Goal: Navigation & Orientation: Find specific page/section

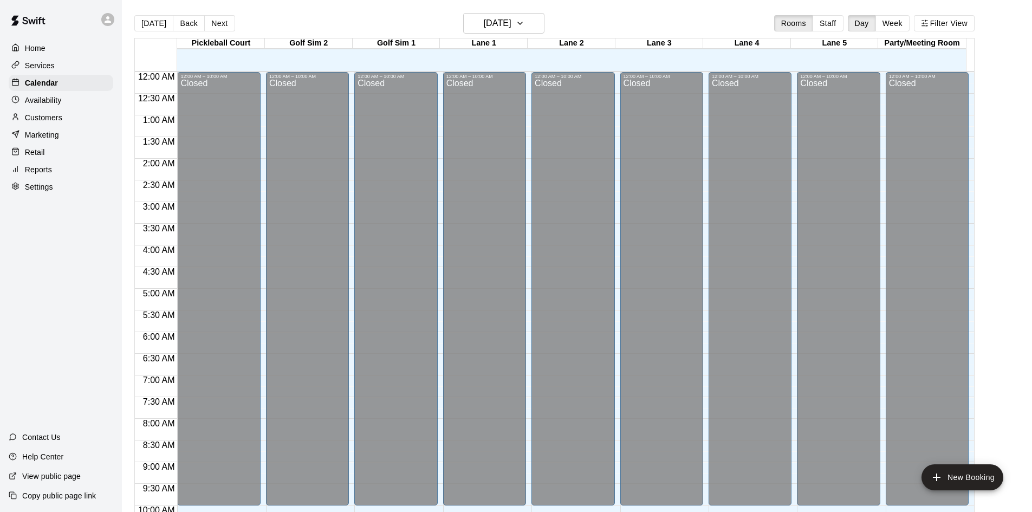
scroll to position [385, 0]
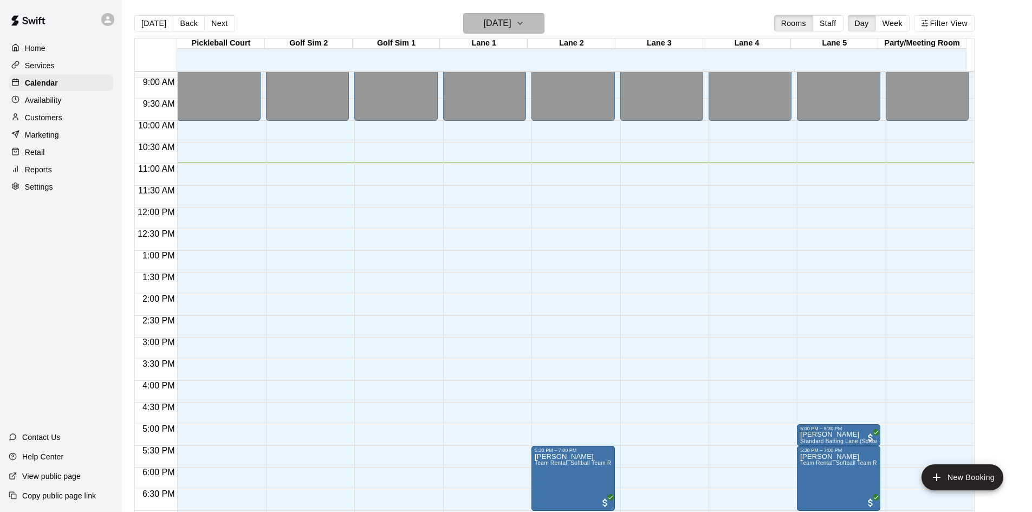
click at [484, 21] on h6 "[DATE]" at bounding box center [498, 23] width 28 height 15
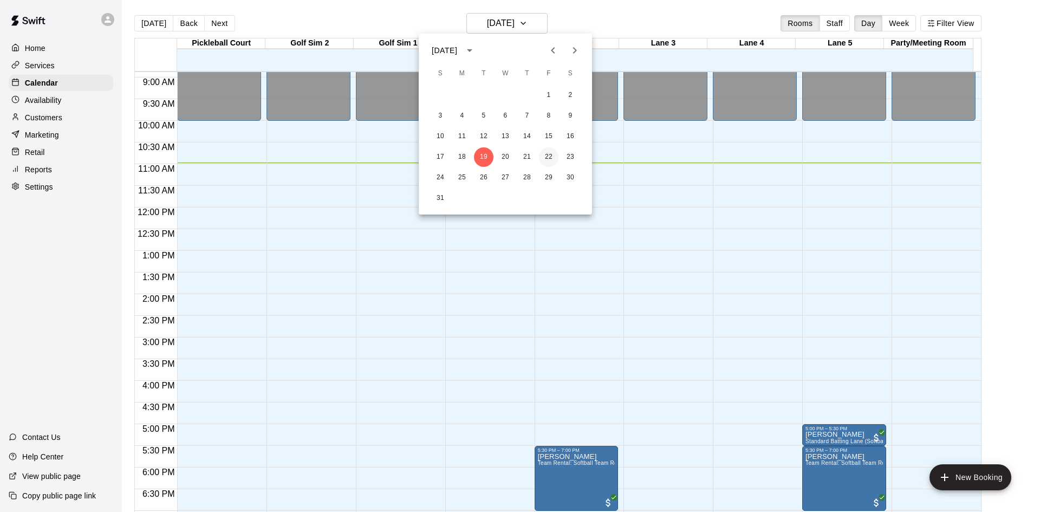
click at [550, 158] on button "22" at bounding box center [549, 157] width 20 height 20
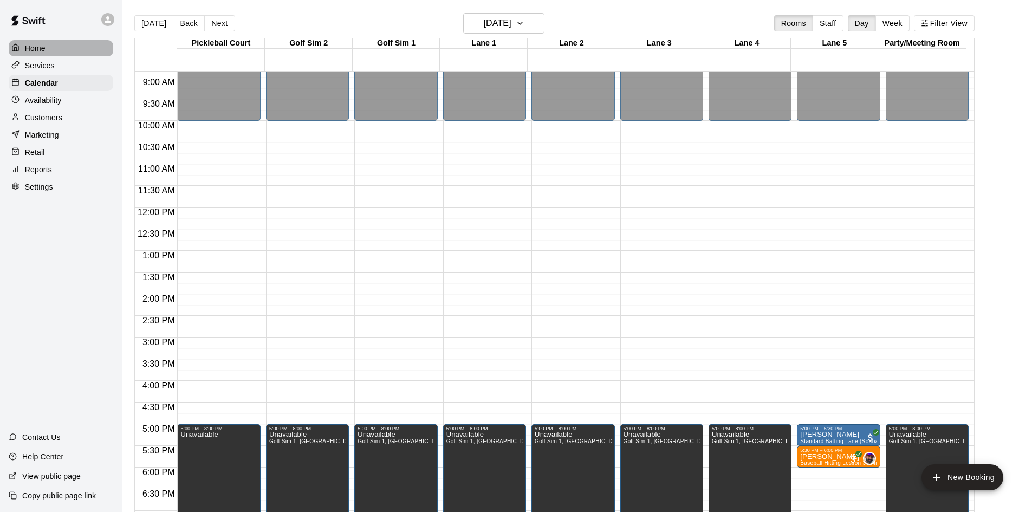
click at [40, 44] on p "Home" at bounding box center [35, 48] width 21 height 11
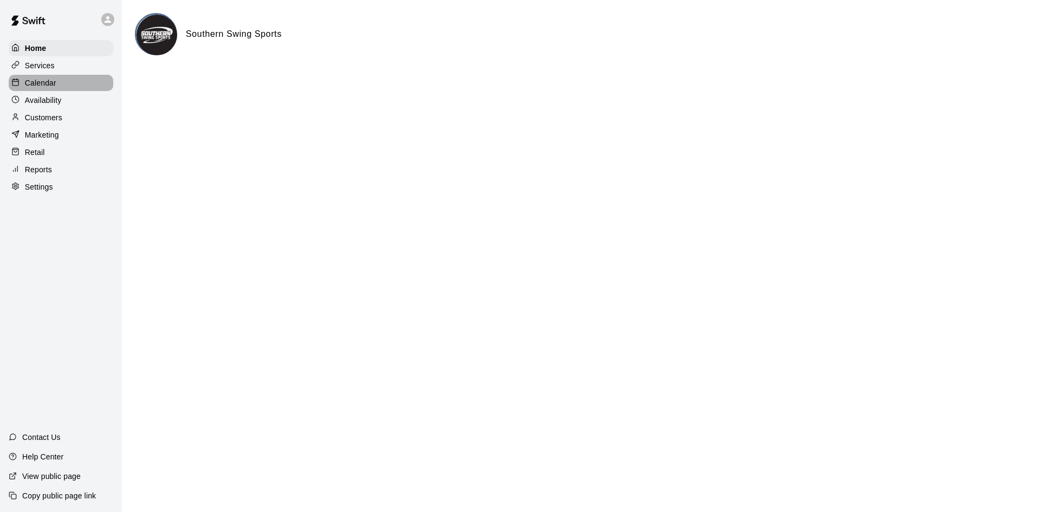
click at [43, 88] on p "Calendar" at bounding box center [40, 82] width 31 height 11
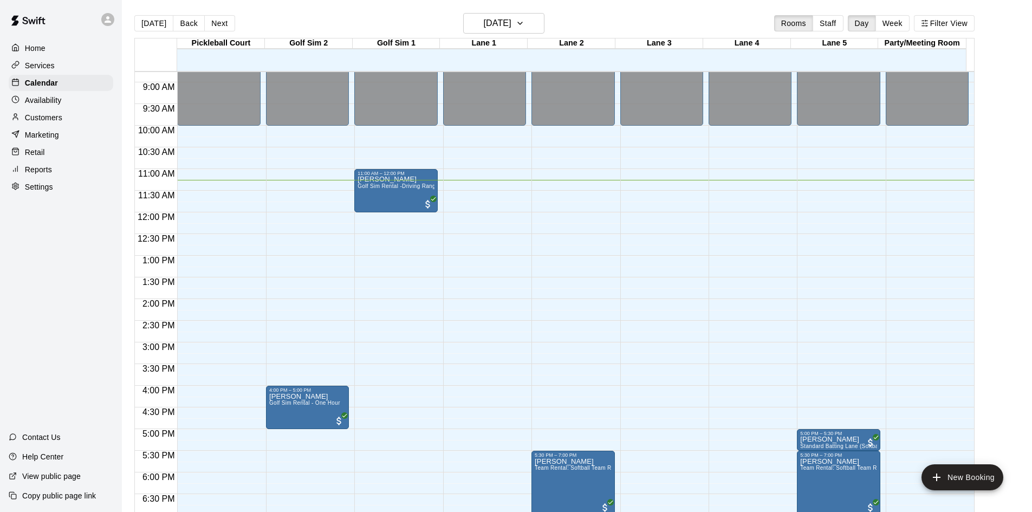
scroll to position [326, 0]
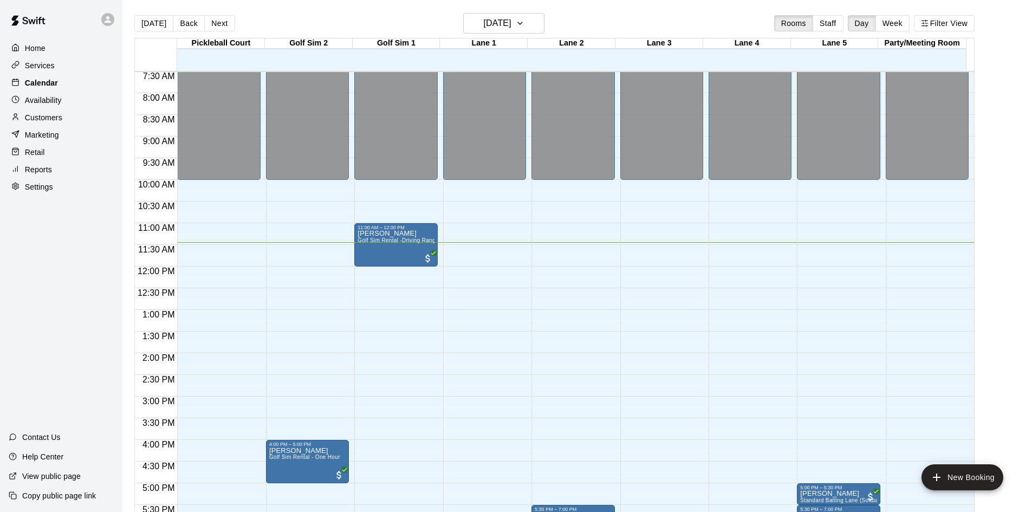
click at [46, 84] on p "Calendar" at bounding box center [41, 82] width 33 height 11
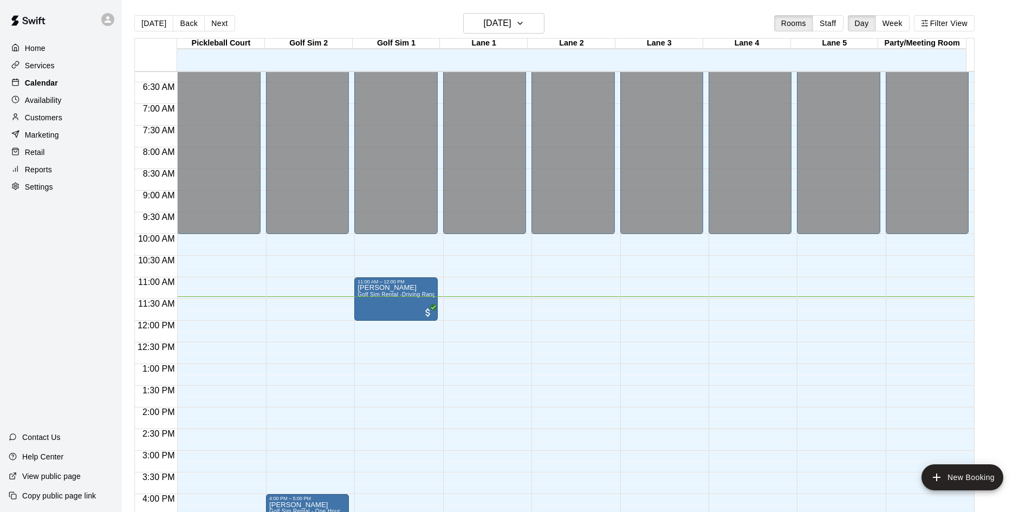
click at [49, 86] on p "Calendar" at bounding box center [41, 82] width 33 height 11
click at [229, 25] on button "Next" at bounding box center [219, 23] width 30 height 16
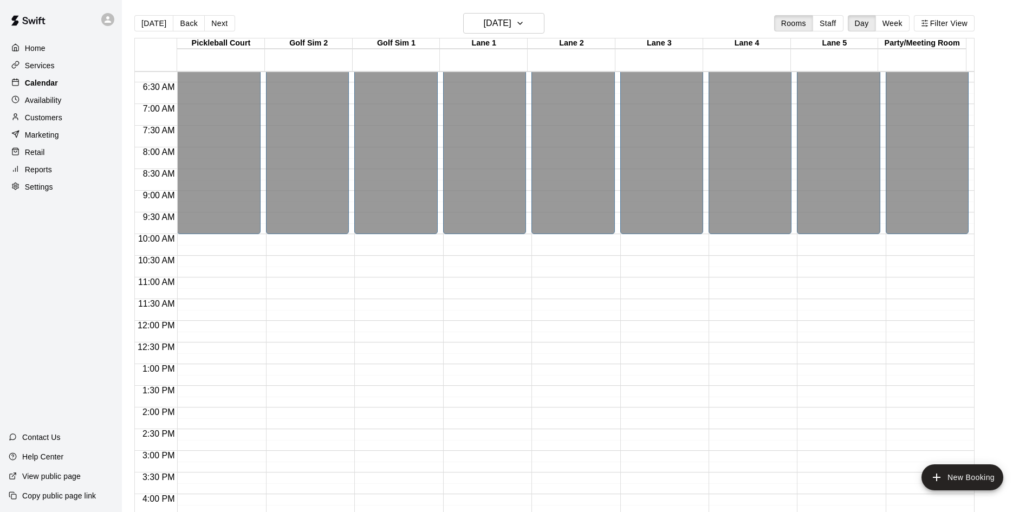
click at [54, 86] on p "Calendar" at bounding box center [41, 82] width 33 height 11
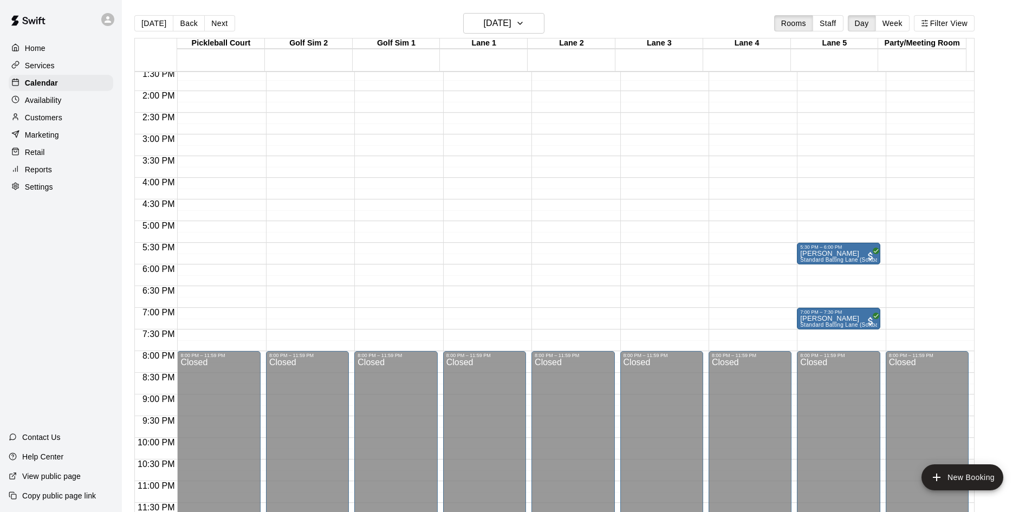
scroll to position [372, 0]
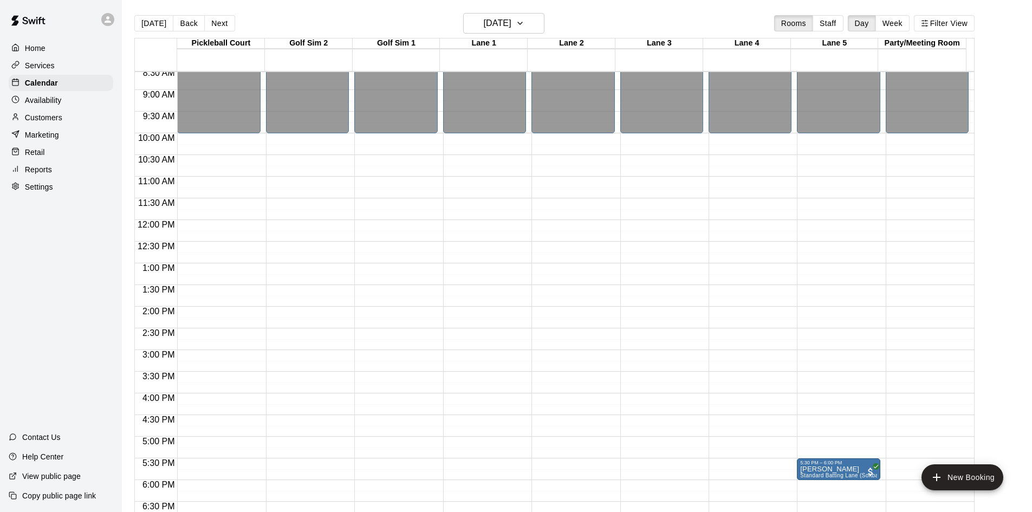
click at [218, 24] on button "Next" at bounding box center [219, 23] width 30 height 16
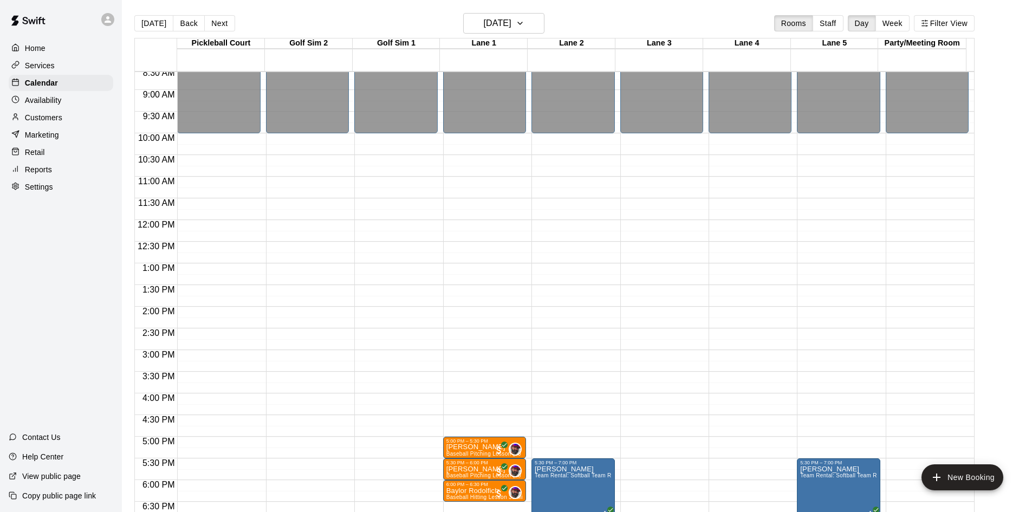
click at [217, 25] on button "Next" at bounding box center [219, 23] width 30 height 16
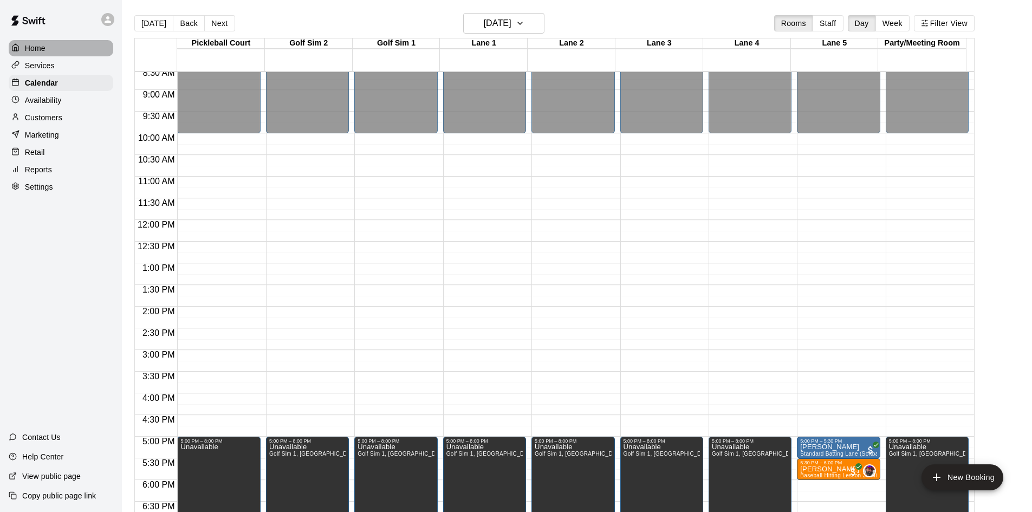
click at [46, 47] on div "Home" at bounding box center [61, 48] width 105 height 16
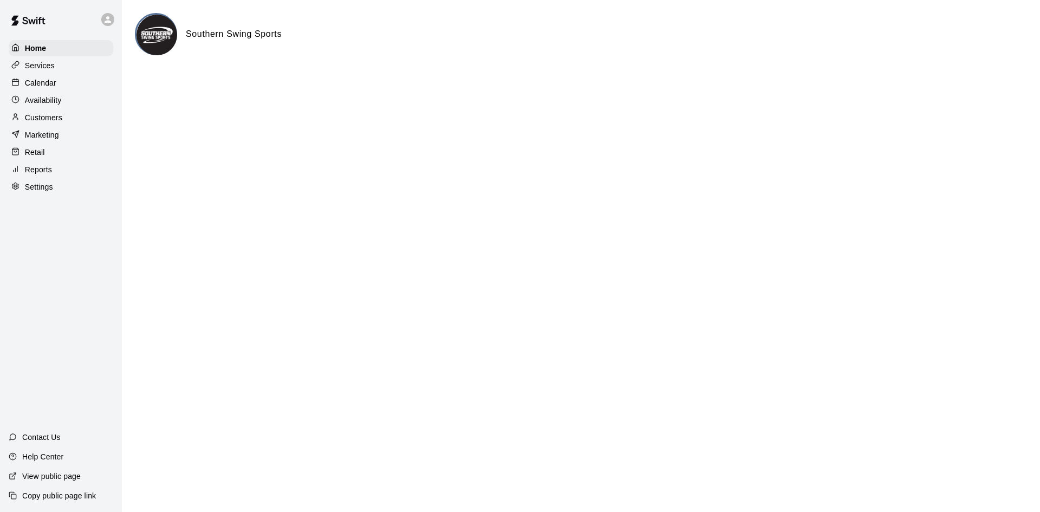
click at [52, 86] on p "Calendar" at bounding box center [40, 82] width 31 height 11
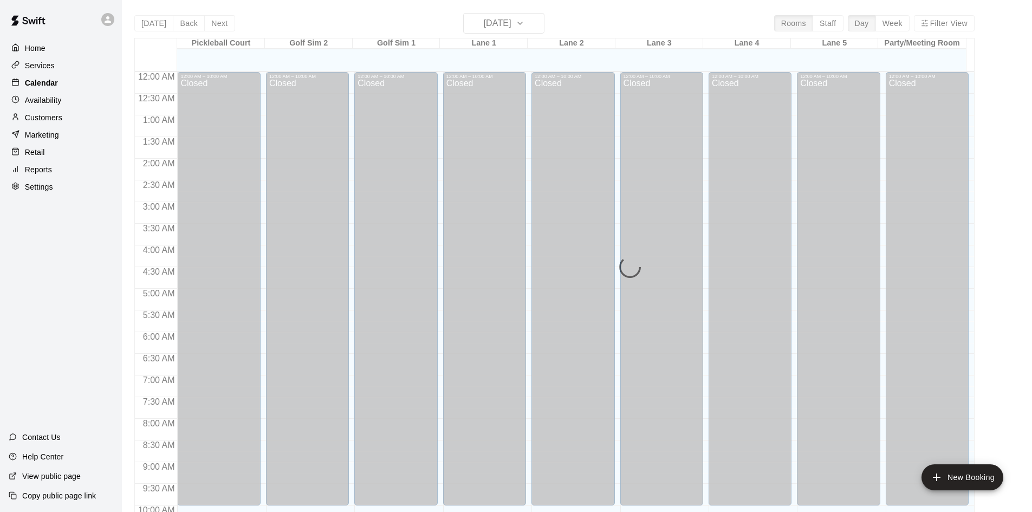
scroll to position [496, 0]
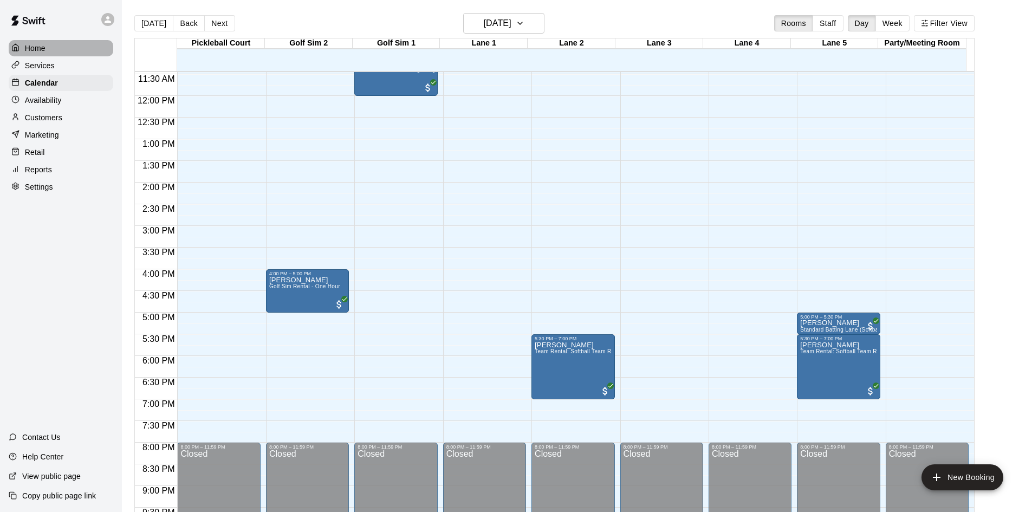
click at [36, 49] on p "Home" at bounding box center [35, 48] width 21 height 11
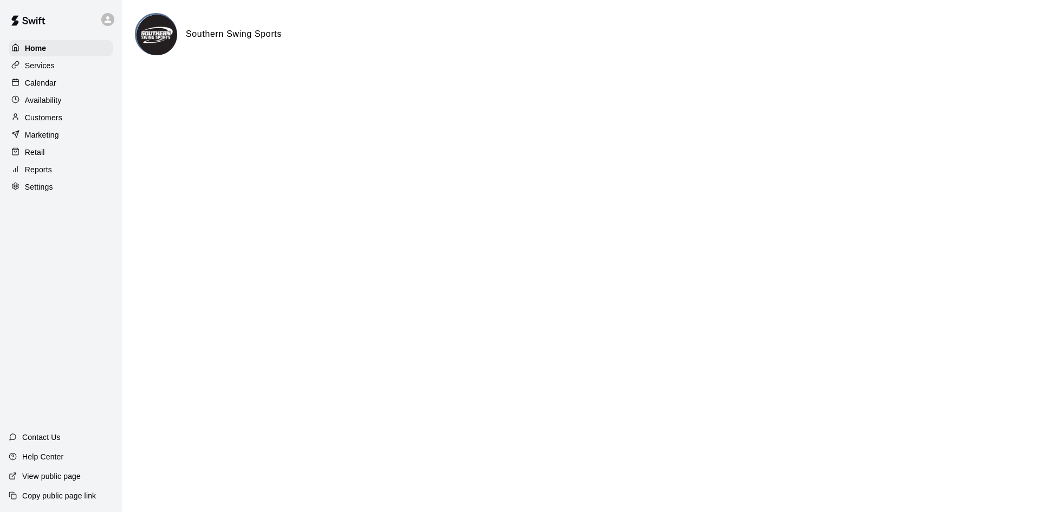
click at [38, 80] on p "Calendar" at bounding box center [40, 82] width 31 height 11
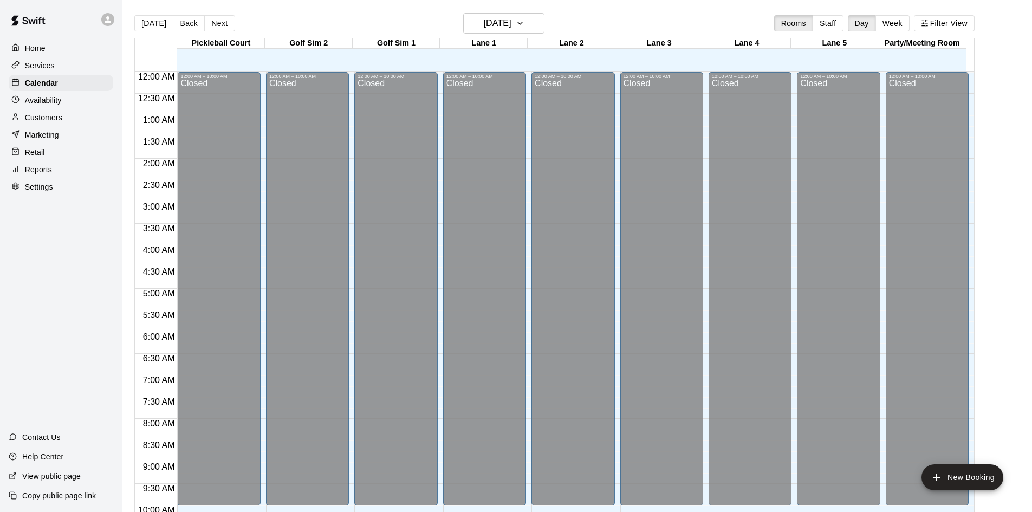
scroll to position [497, 0]
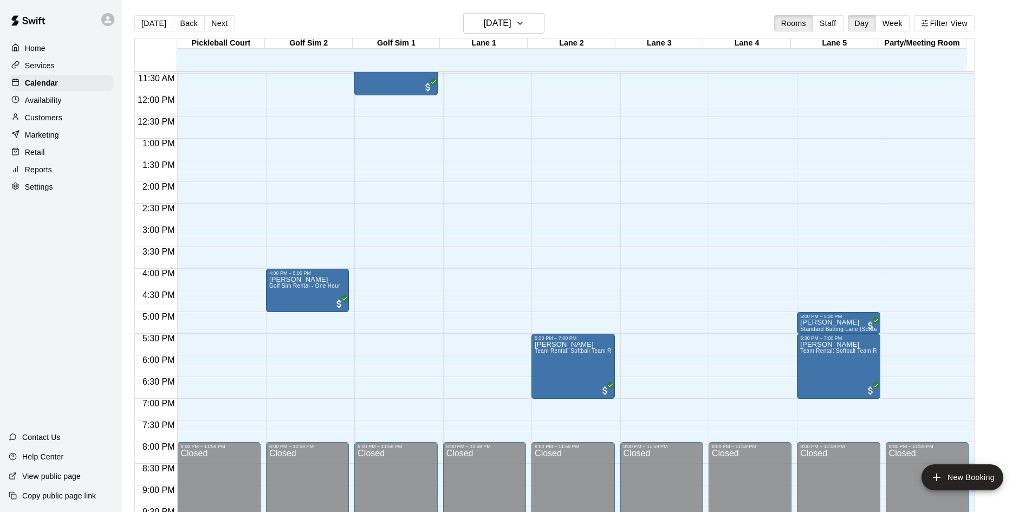
click at [209, 21] on button "Next" at bounding box center [219, 23] width 30 height 16
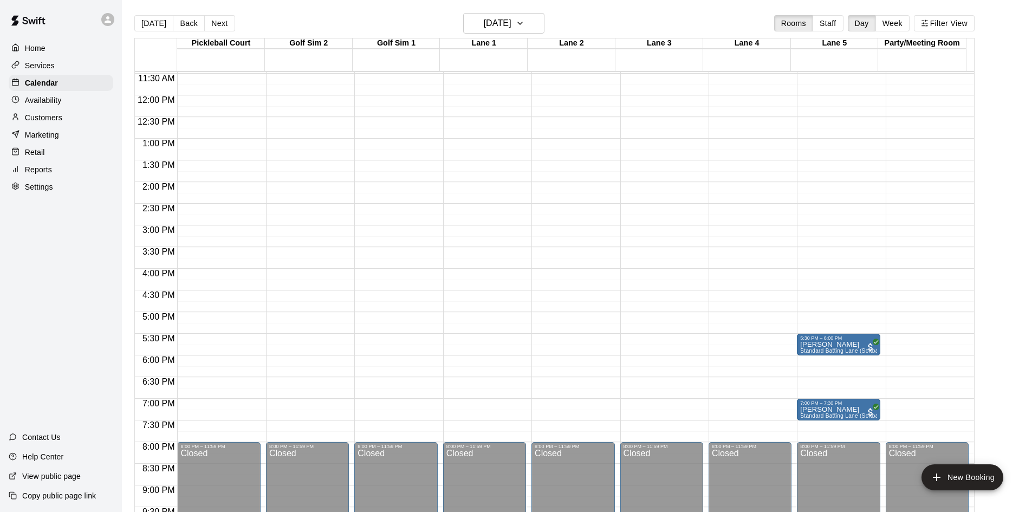
click at [209, 21] on button "Next" at bounding box center [219, 23] width 30 height 16
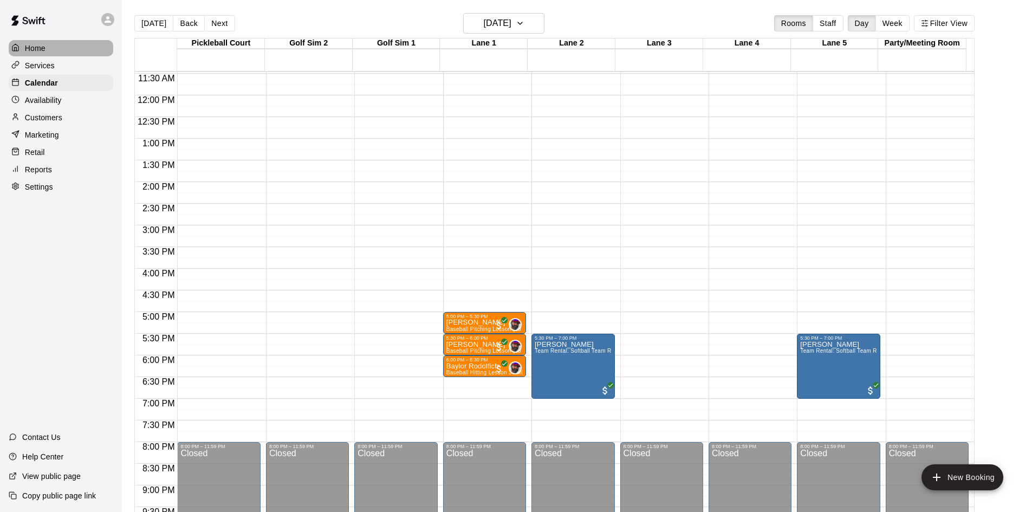
click at [42, 49] on p "Home" at bounding box center [35, 48] width 21 height 11
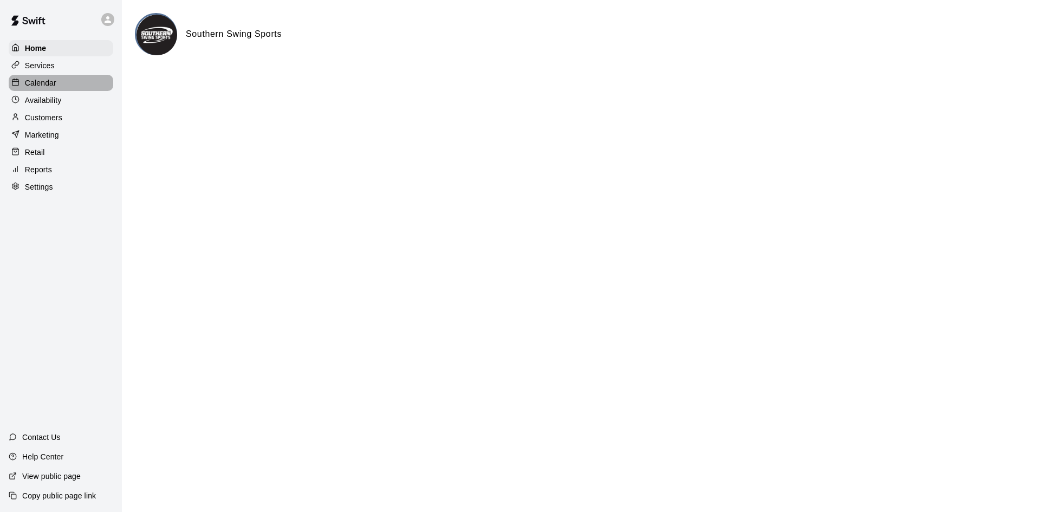
click at [44, 82] on p "Calendar" at bounding box center [40, 82] width 31 height 11
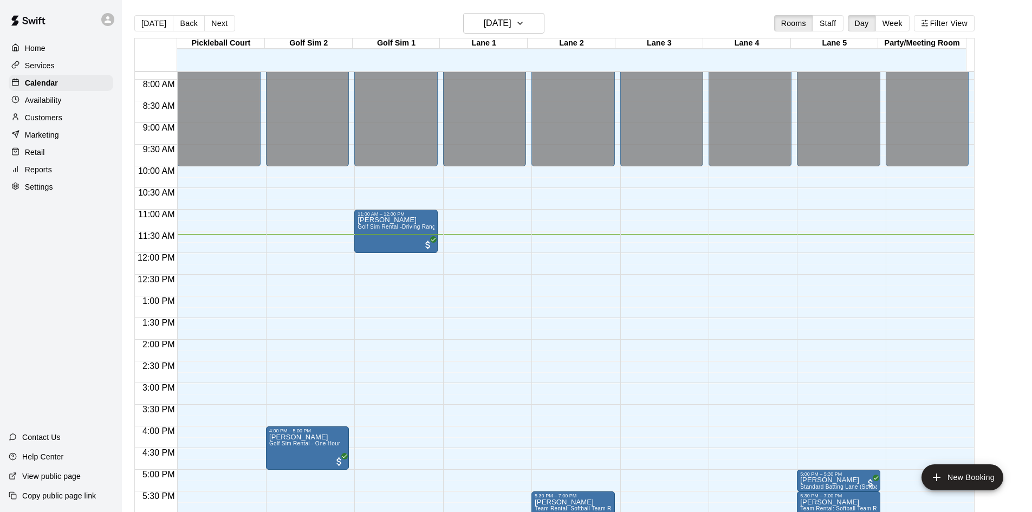
scroll to position [285, 0]
